Goal: Information Seeking & Learning: Check status

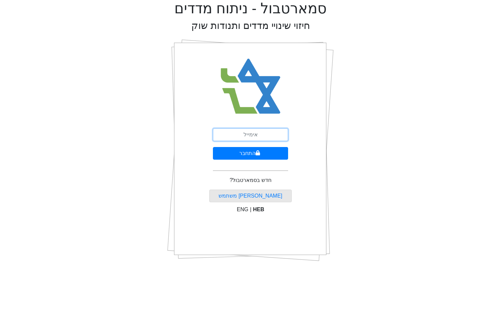
click at [237, 137] on input "email" at bounding box center [250, 134] width 75 height 13
type input "[EMAIL_ADDRESS][DOMAIN_NAME]"
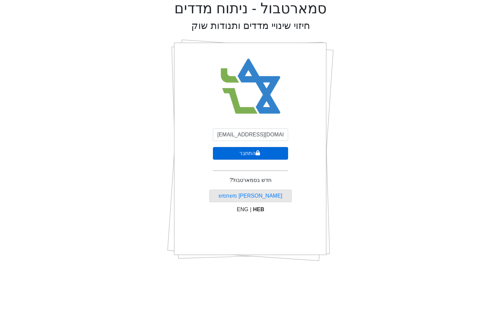
click at [242, 155] on button "התחבר" at bounding box center [250, 153] width 75 height 13
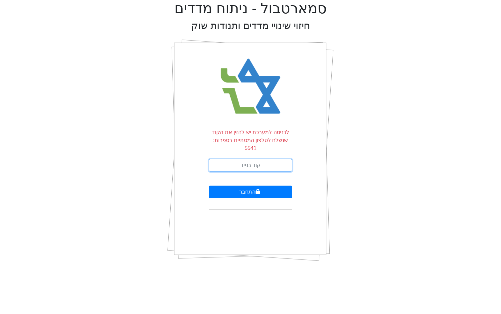
click at [262, 159] on input "text" at bounding box center [250, 165] width 83 height 13
type input "6"
type input "691556"
click at [251, 186] on button "התחבר" at bounding box center [250, 192] width 83 height 13
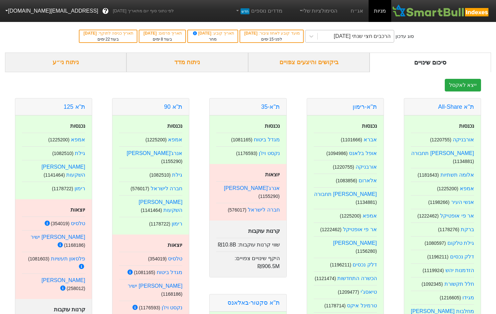
click at [362, 38] on div "הרכבים חצי שנתי [DATE]" at bounding box center [362, 36] width 57 height 8
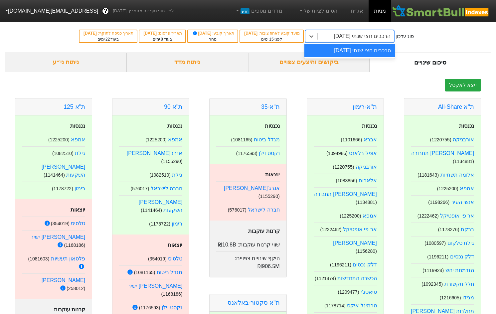
click at [349, 41] on div "הרכבים חצי שנתי [DATE]" at bounding box center [356, 36] width 76 height 12
click at [329, 60] on div "ביקושים והיצעים צפויים" at bounding box center [308, 63] width 121 height 20
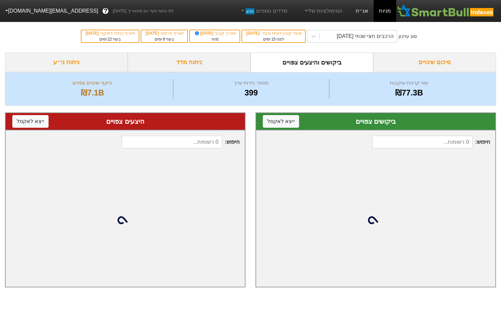
click at [361, 13] on link "אג״ח" at bounding box center [361, 11] width 23 height 22
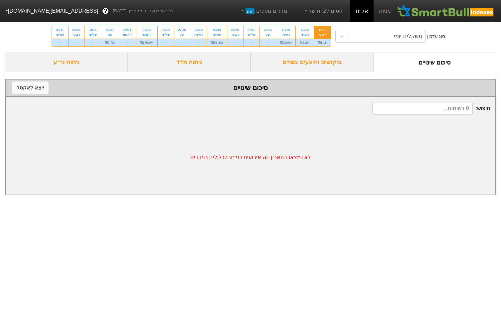
click at [324, 67] on div "ביקושים והיצעים צפויים" at bounding box center [312, 63] width 123 height 20
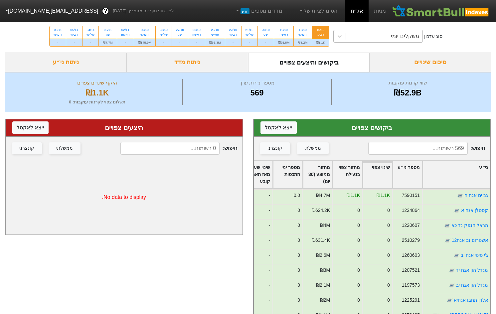
click at [401, 38] on div "משקלים יומי" at bounding box center [405, 36] width 28 height 8
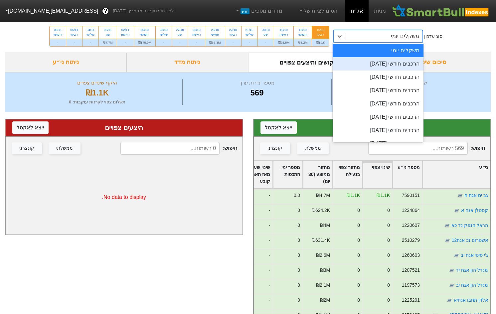
click at [378, 66] on div "הרכבים חודשי [DATE]" at bounding box center [378, 63] width 90 height 13
